Goal: Task Accomplishment & Management: Manage account settings

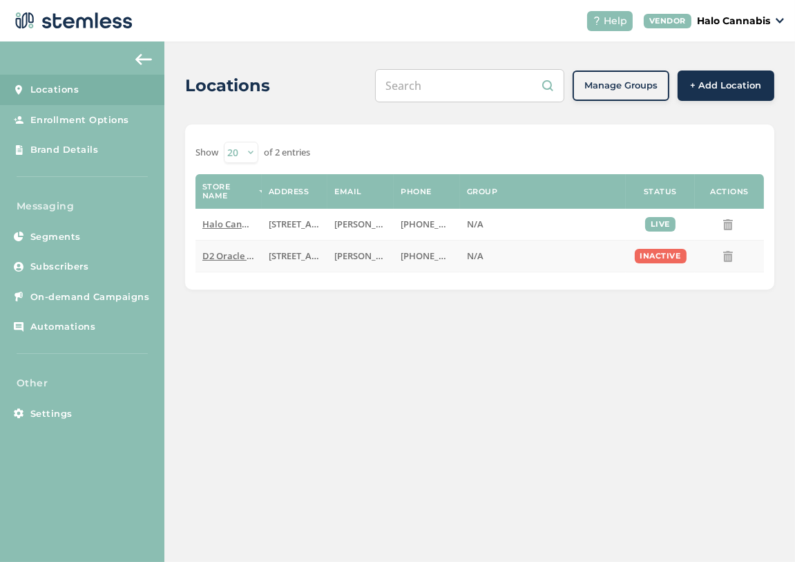
click at [635, 256] on div "inactive" at bounding box center [661, 256] width 52 height 15
click at [506, 256] on label "N/A" at bounding box center [543, 256] width 152 height 12
click at [249, 256] on span "D2 Oracle (H2)" at bounding box center [232, 255] width 61 height 12
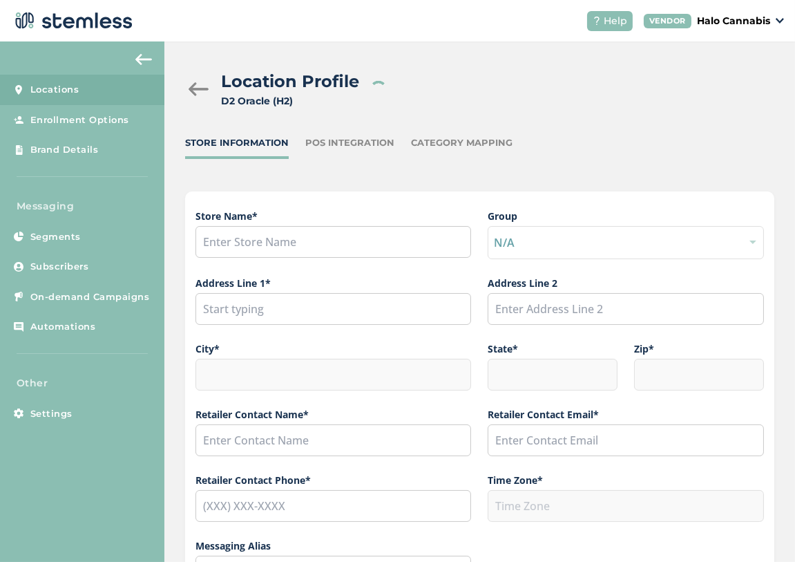
type input "D2 Oracle (H2)"
type input "[STREET_ADDRESS]"
type input "Tucson"
type input "AZ"
type input "85705"
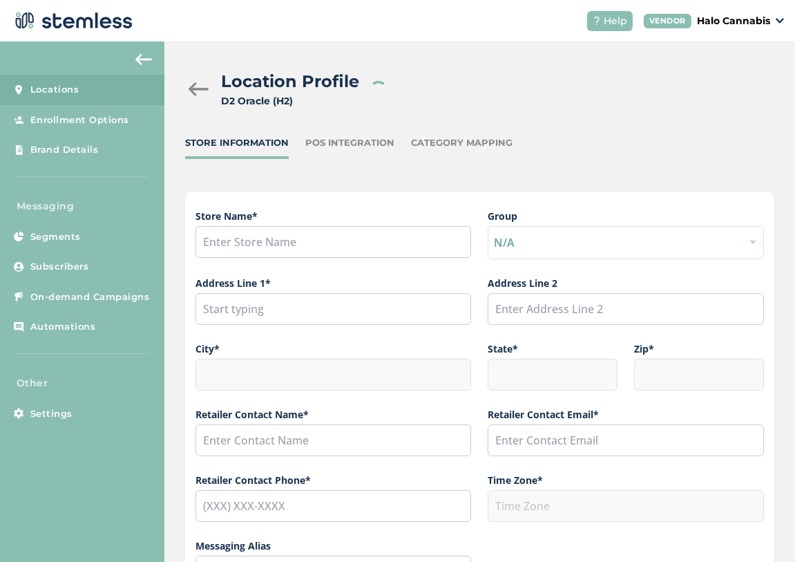
type input "Dominique Gamboa"
type input "[PERSON_NAME][EMAIL_ADDRESS][PERSON_NAME][DOMAIN_NAME]"
type input "[PHONE_NUMBER]"
type input "America/Phoenix"
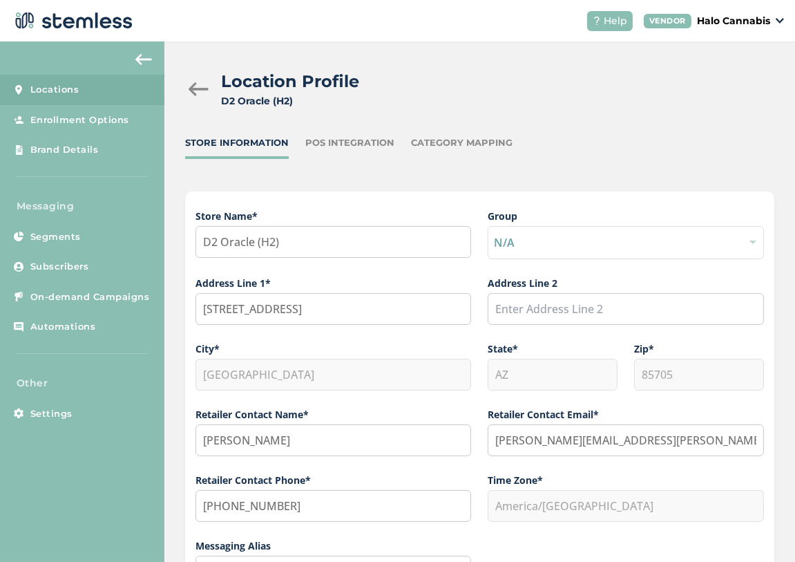
scroll to position [347, 0]
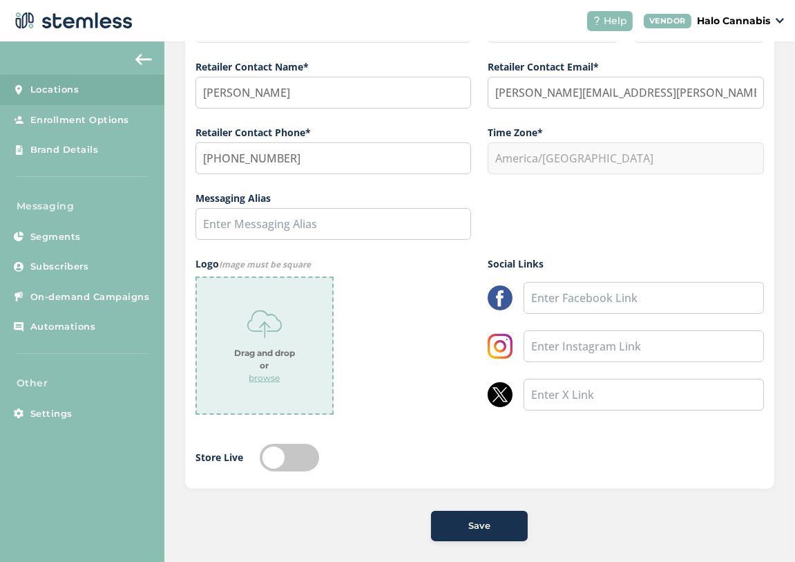
click at [284, 446] on label at bounding box center [289, 457] width 59 height 28
click at [284, 446] on input "checkbox" at bounding box center [289, 457] width 59 height 28
checkbox input "true"
click at [472, 528] on button "Save" at bounding box center [479, 525] width 97 height 30
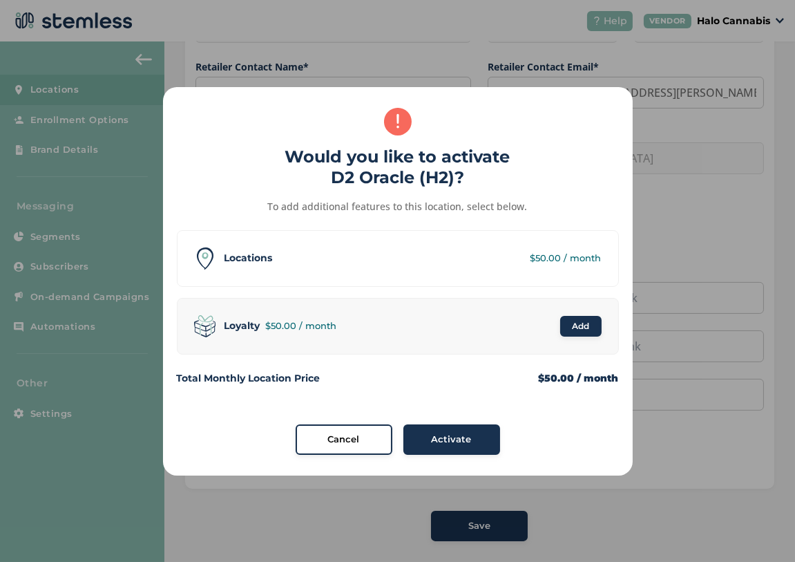
click at [343, 433] on span "Cancel" at bounding box center [344, 439] width 32 height 14
